Goal: Navigation & Orientation: Find specific page/section

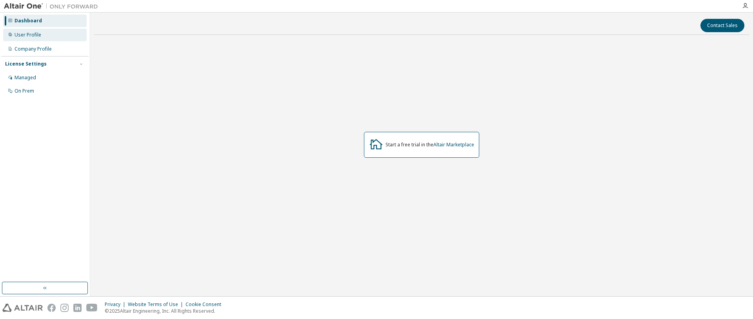
click at [27, 40] on div "User Profile" at bounding box center [44, 35] width 83 height 13
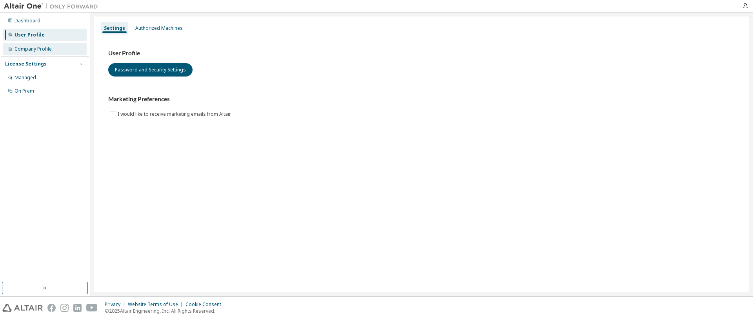
click at [27, 46] on div "Company Profile" at bounding box center [33, 49] width 37 height 6
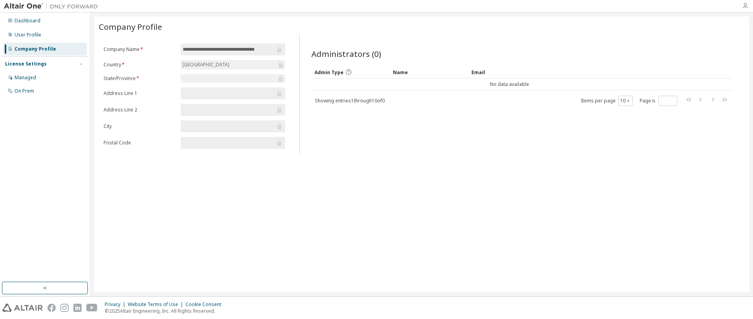
click at [744, 9] on icon "button" at bounding box center [745, 6] width 6 height 6
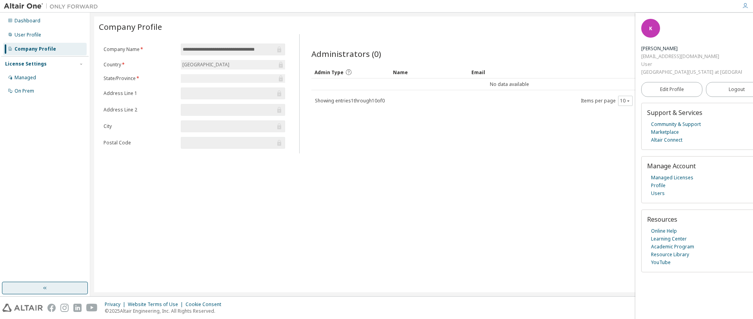
click at [53, 286] on button "button" at bounding box center [45, 287] width 86 height 13
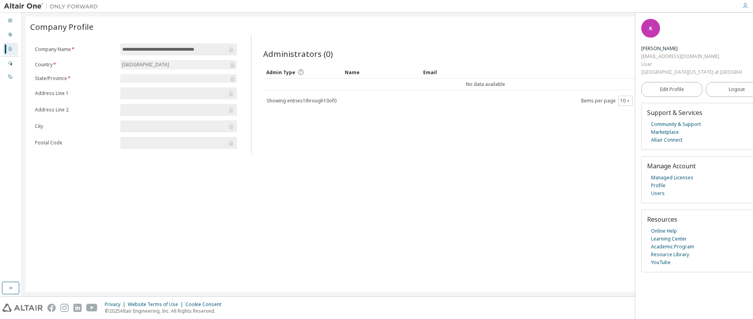
click at [52, 285] on div "**********" at bounding box center [386, 154] width 723 height 276
click at [741, 4] on div at bounding box center [745, 6] width 16 height 6
click at [745, 5] on icon "button" at bounding box center [745, 6] width 6 height 6
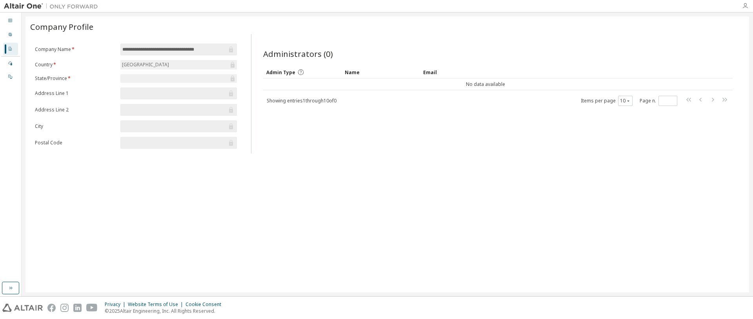
click at [743, 7] on icon "button" at bounding box center [745, 6] width 6 height 6
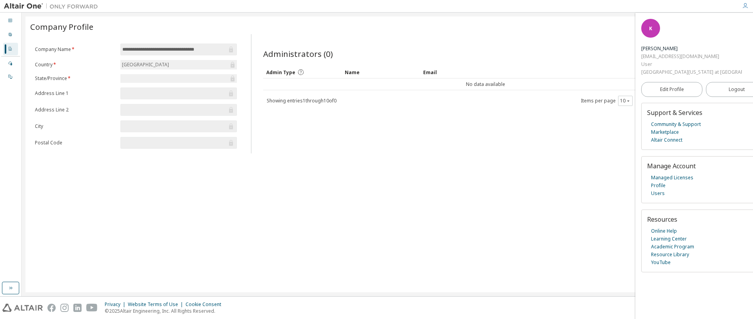
click at [656, 35] on div "K" at bounding box center [650, 28] width 19 height 19
click at [15, 21] on div "Dashboard" at bounding box center [10, 21] width 15 height 13
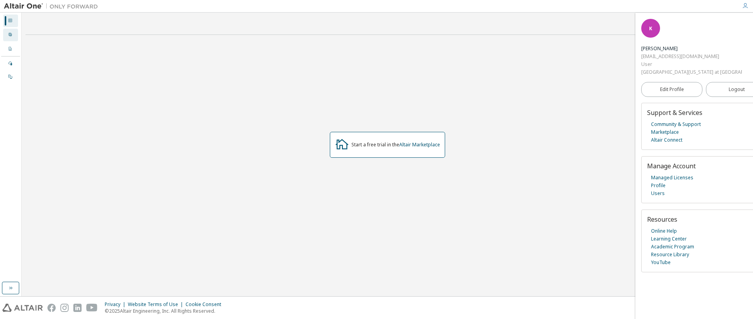
click at [13, 34] on div "User Profile" at bounding box center [10, 35] width 15 height 13
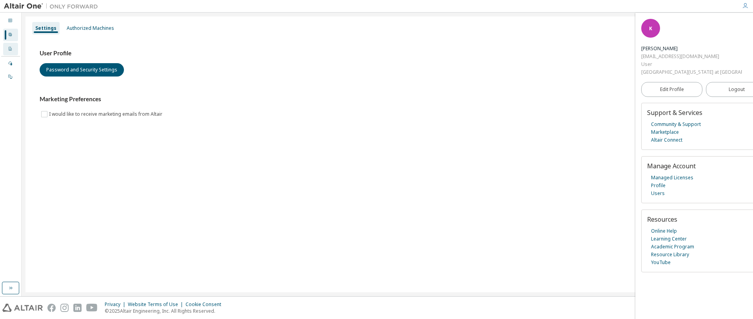
click at [14, 50] on div "Company Profile" at bounding box center [10, 49] width 15 height 13
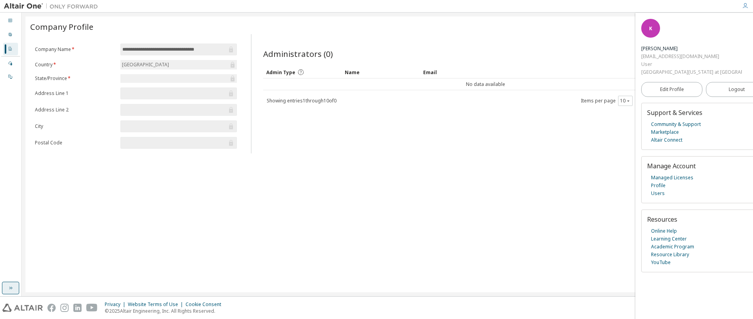
click at [8, 285] on icon "button" at bounding box center [10, 288] width 6 height 6
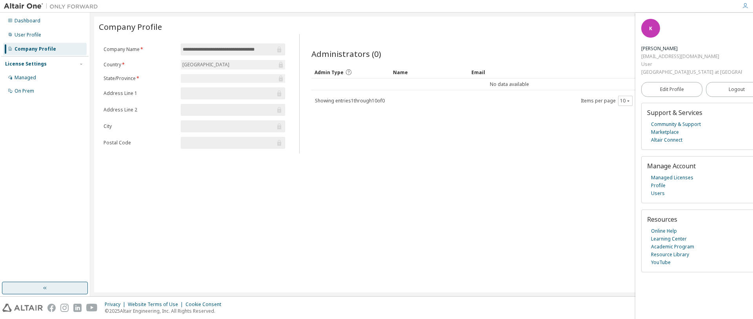
click at [8, 285] on button "button" at bounding box center [45, 287] width 86 height 13
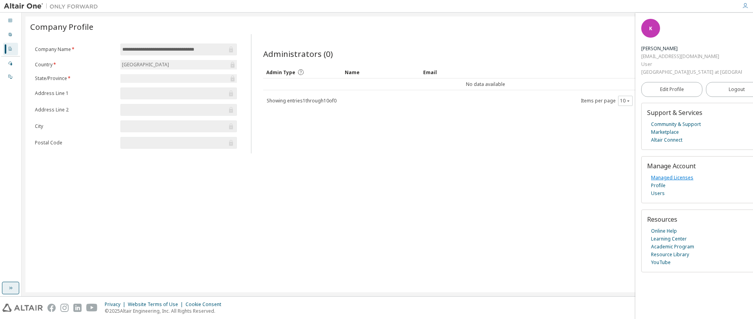
click at [681, 174] on link "Managed Licenses" at bounding box center [672, 178] width 42 height 8
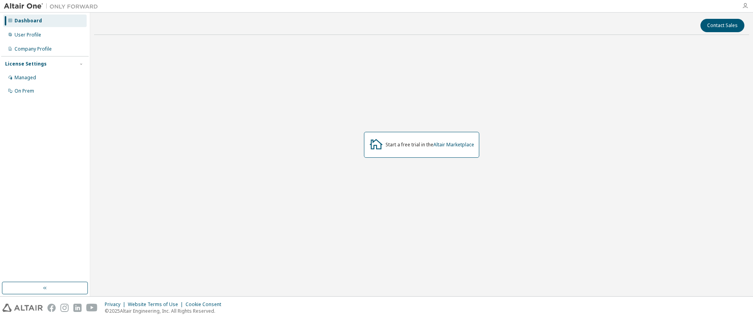
click at [744, 5] on icon "button" at bounding box center [745, 6] width 6 height 6
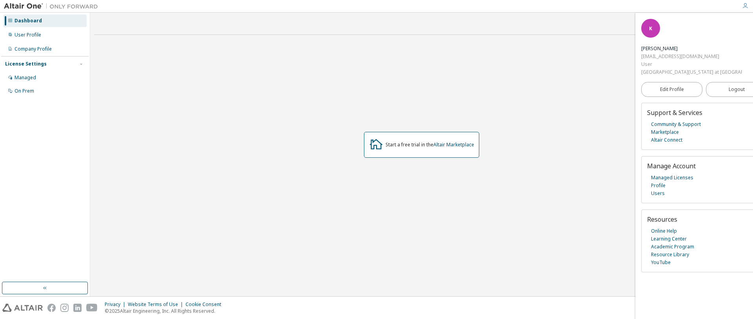
click at [31, 9] on img at bounding box center [53, 6] width 98 height 8
click at [26, 20] on div "Dashboard" at bounding box center [28, 21] width 27 height 6
click at [651, 32] on span "K" at bounding box center [650, 28] width 3 height 7
click at [445, 143] on link "Altair Marketplace" at bounding box center [453, 144] width 41 height 7
